Goal: Task Accomplishment & Management: Use online tool/utility

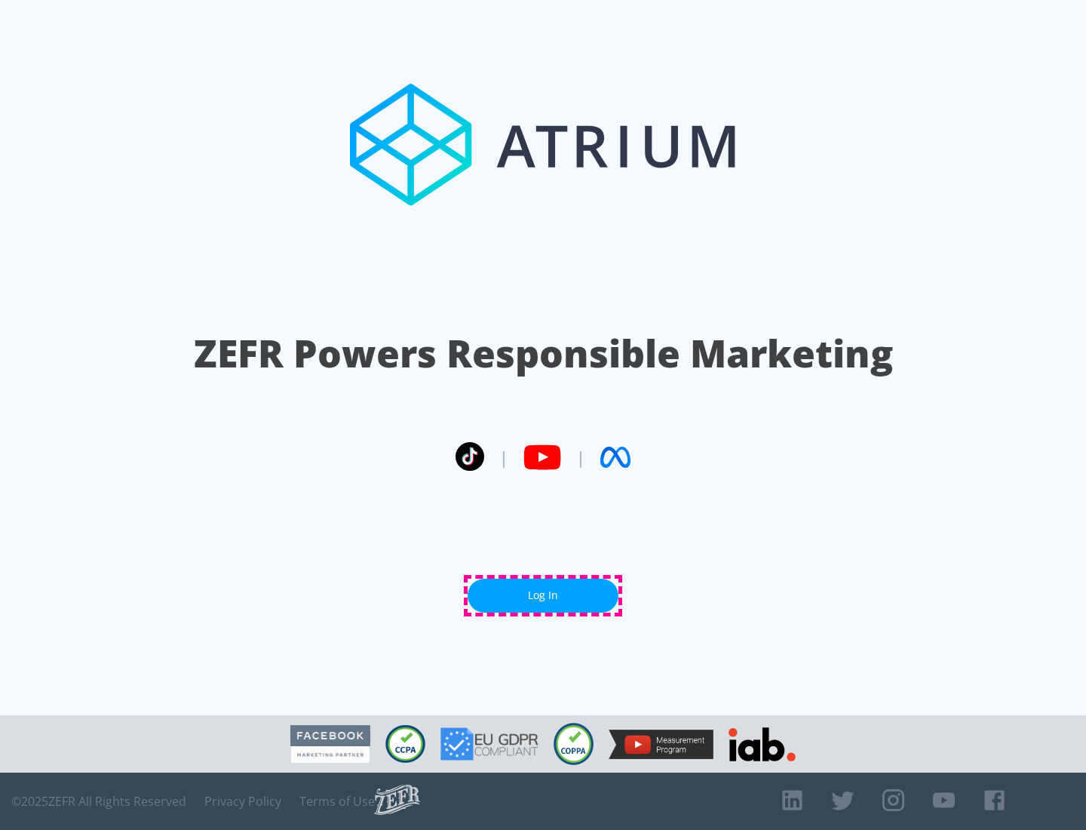
click at [543, 595] on link "Log In" at bounding box center [543, 595] width 151 height 34
